Goal: Transaction & Acquisition: Purchase product/service

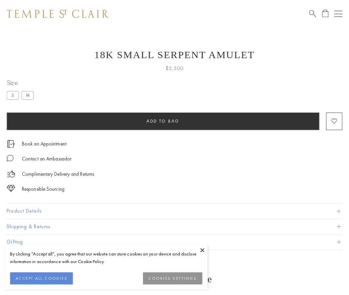
scroll to position [3, 0]
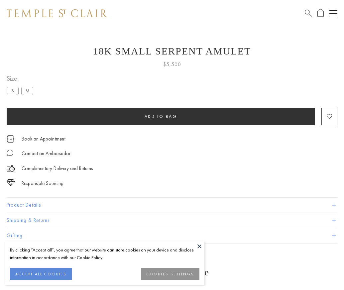
click at [160, 116] on span "Add to bag" at bounding box center [160, 117] width 33 height 6
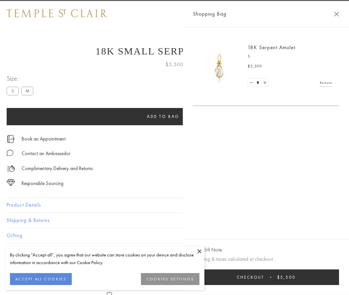
click at [267, 277] on button "Checkout $5,500" at bounding box center [266, 277] width 146 height 16
